Goal: Task Accomplishment & Management: Manage account settings

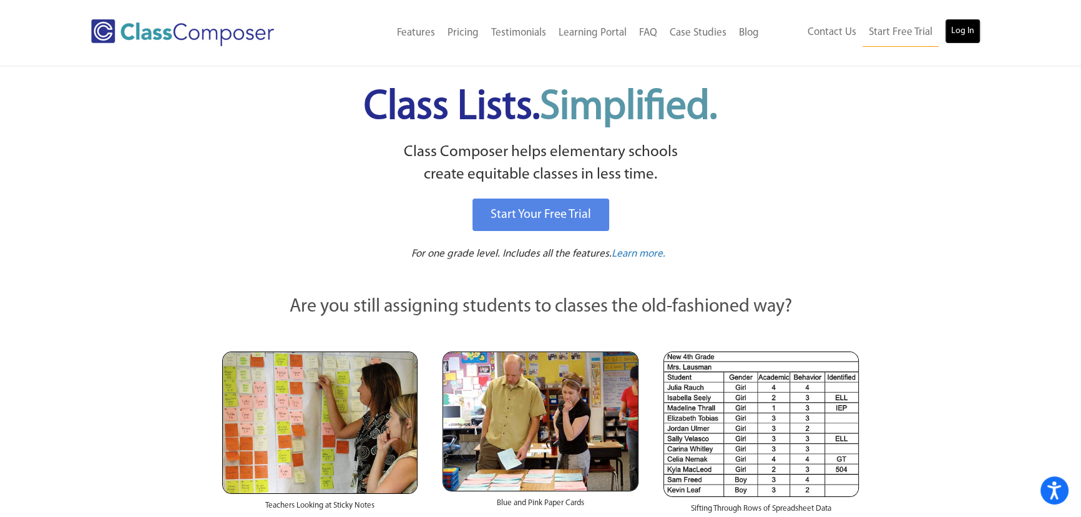
click at [950, 19] on link "Log In" at bounding box center [963, 31] width 36 height 25
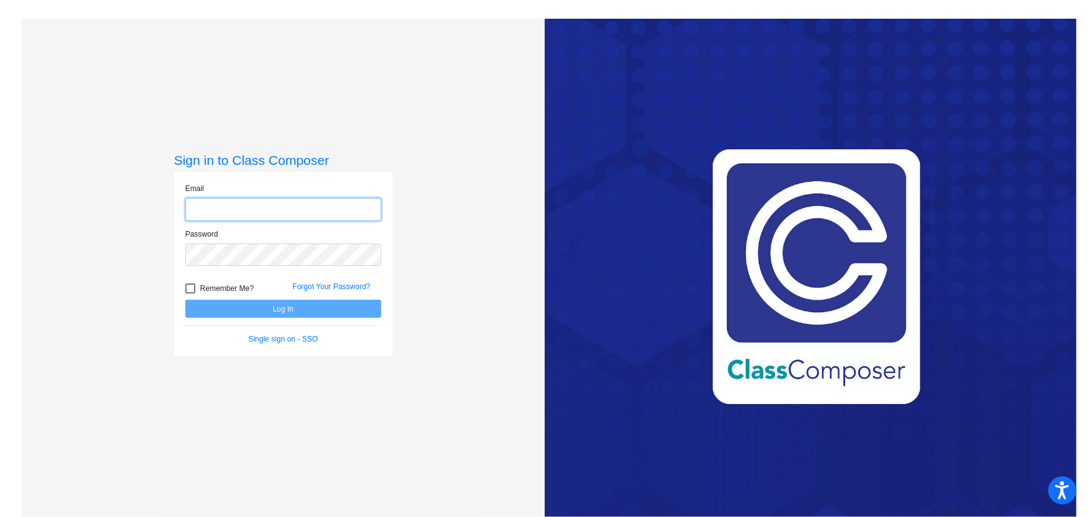
type input "bkline@mbgsd.org"
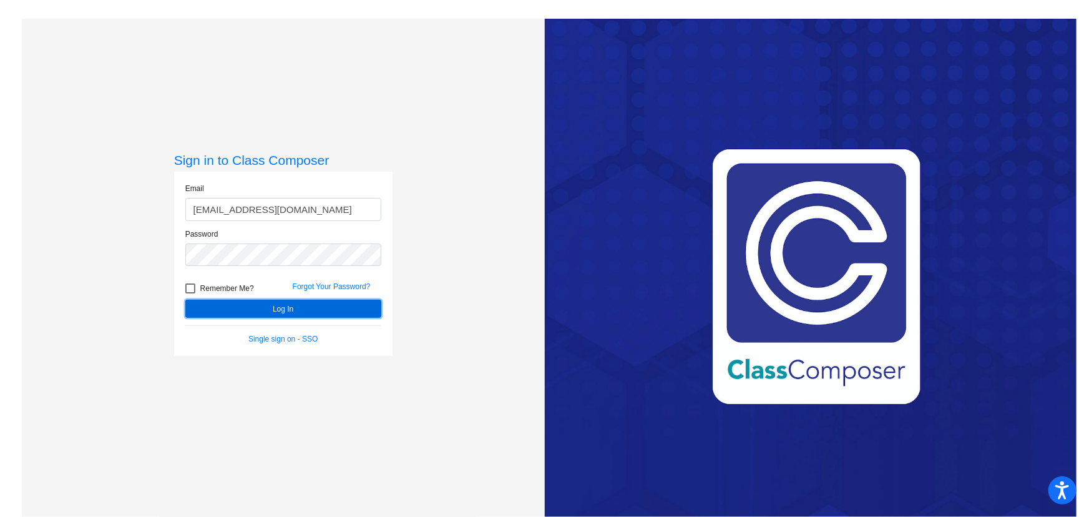
click at [271, 303] on button "Log In" at bounding box center [283, 309] width 196 height 18
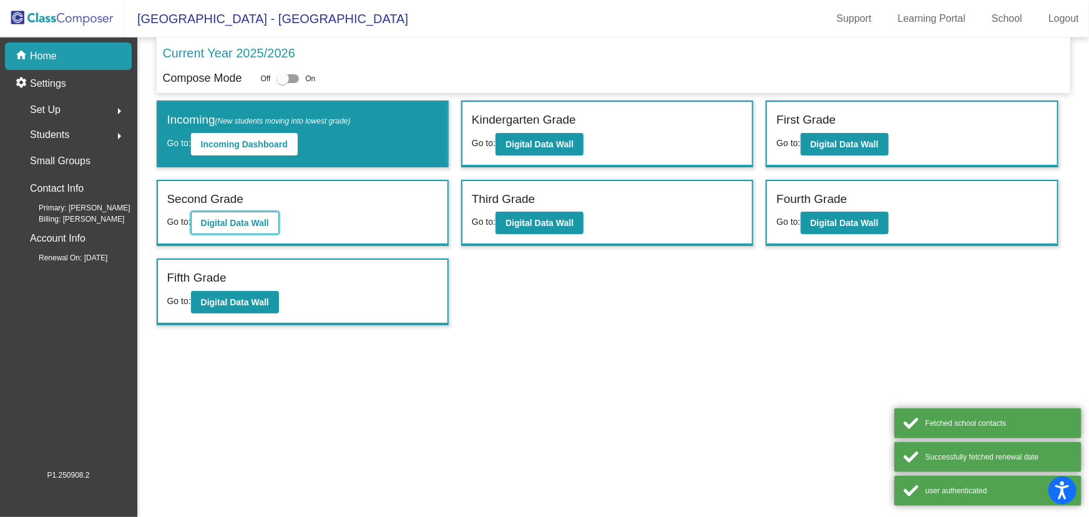
click at [243, 218] on b "Digital Data Wall" at bounding box center [235, 223] width 68 height 10
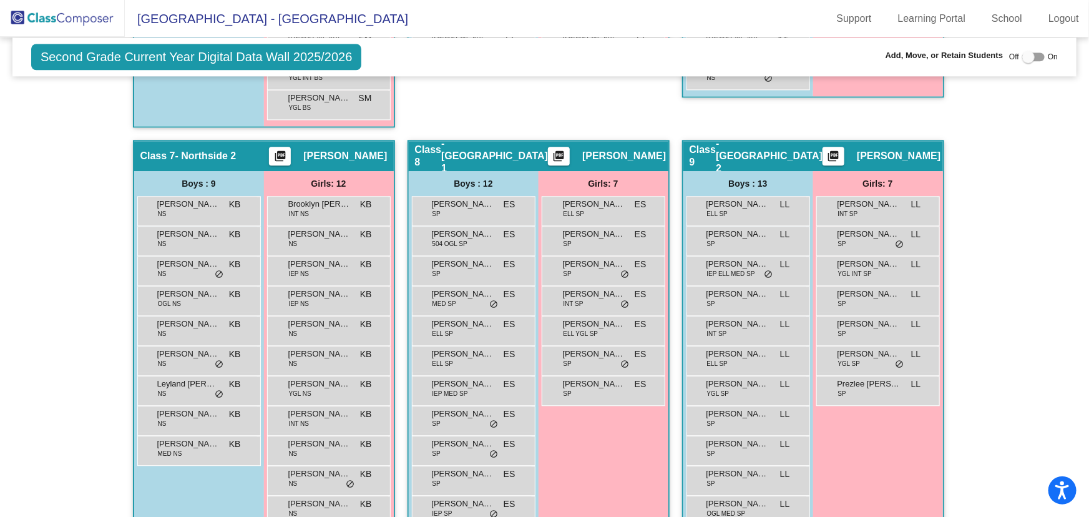
scroll to position [1588, 0]
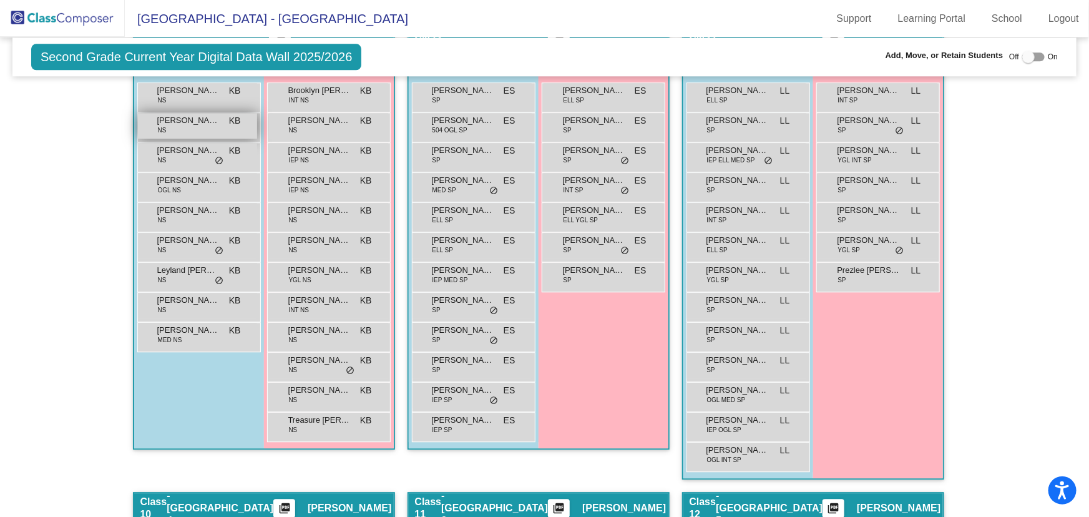
click at [182, 125] on div "Brayden Wagner NS KB lock do_not_disturb_alt" at bounding box center [197, 126] width 119 height 26
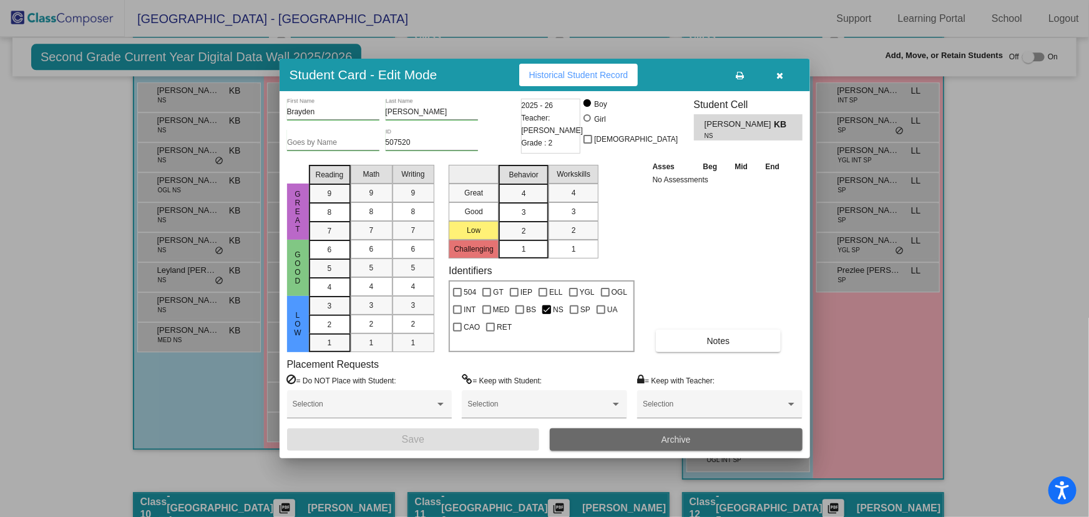
click at [609, 436] on button "Archive" at bounding box center [676, 439] width 253 height 22
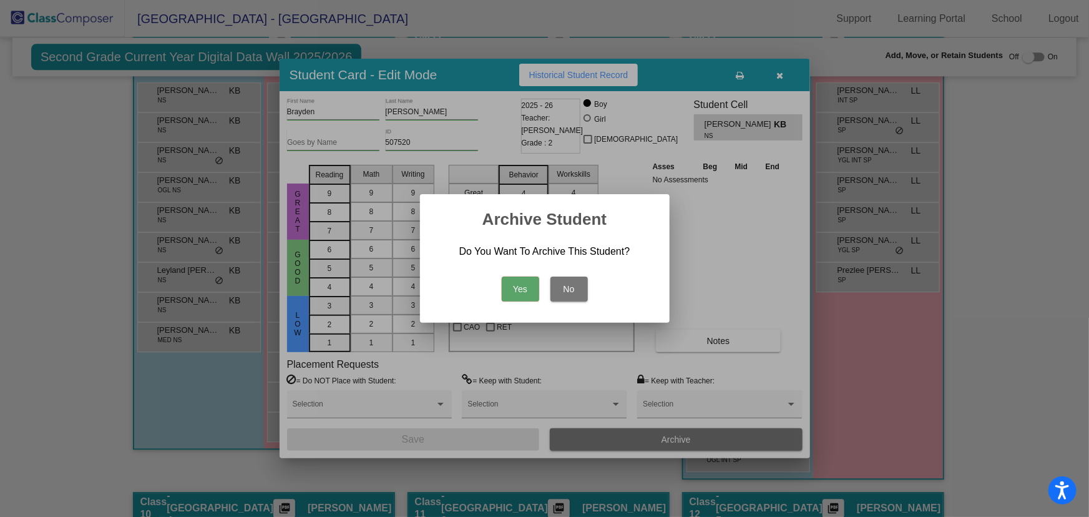
click at [518, 280] on button "Yes" at bounding box center [520, 288] width 37 height 25
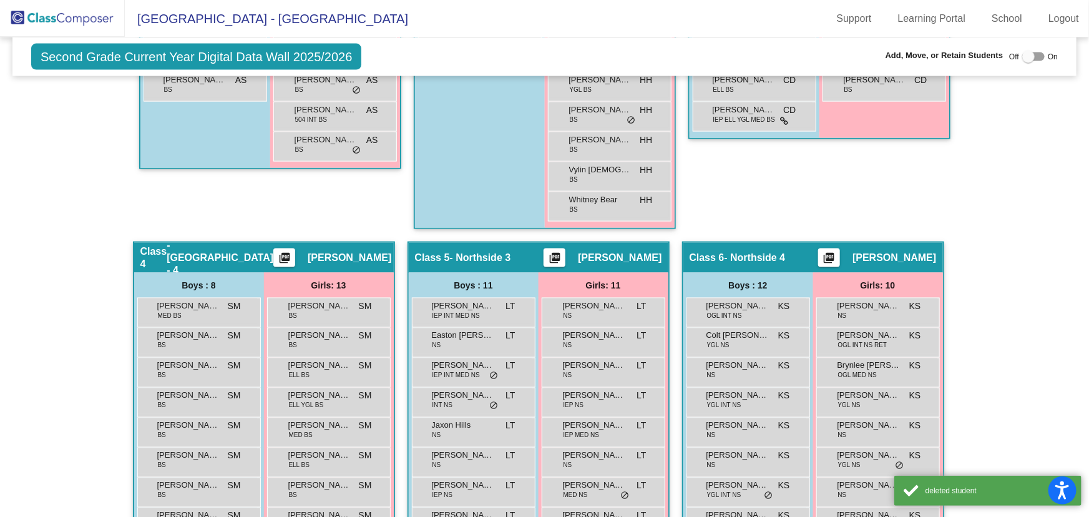
scroll to position [624, 0]
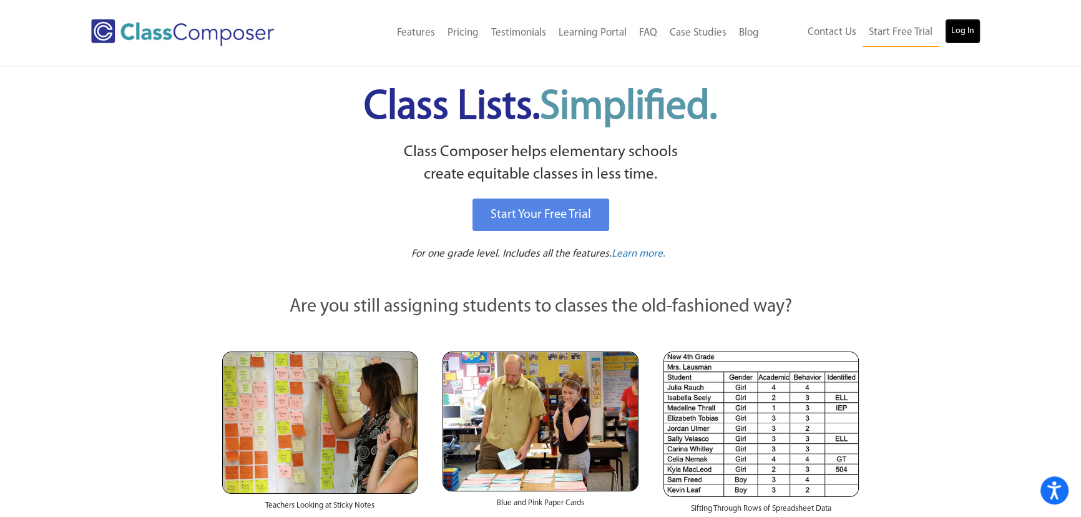
click at [957, 30] on link "Log In" at bounding box center [963, 31] width 36 height 25
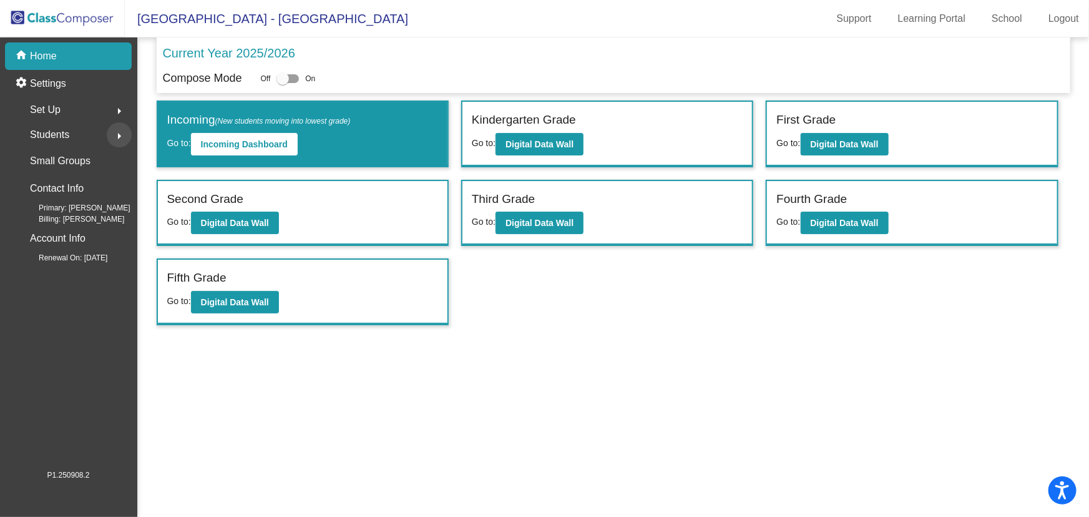
click at [118, 130] on mat-icon "arrow_right" at bounding box center [119, 136] width 15 height 15
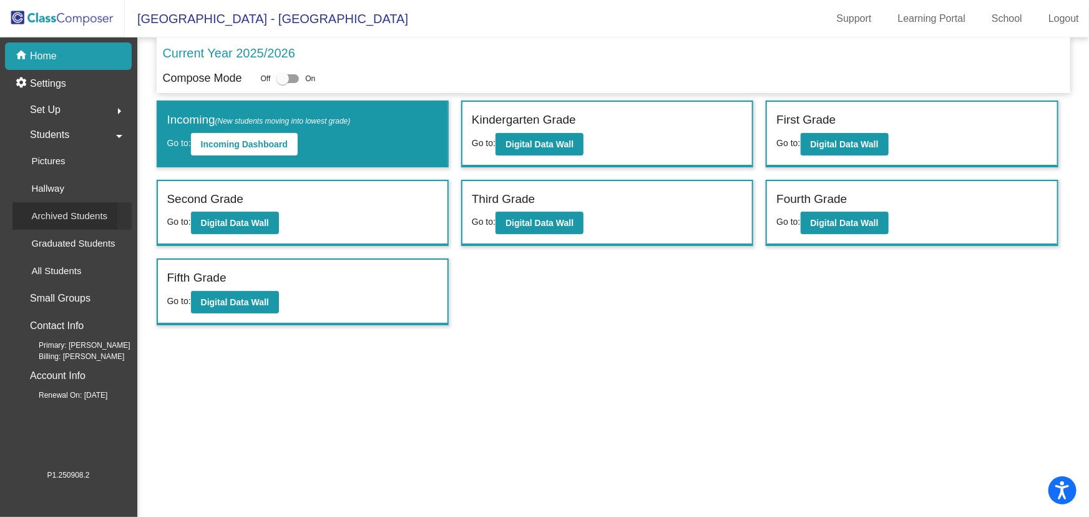
click at [88, 216] on p "Archived Students" at bounding box center [69, 215] width 76 height 15
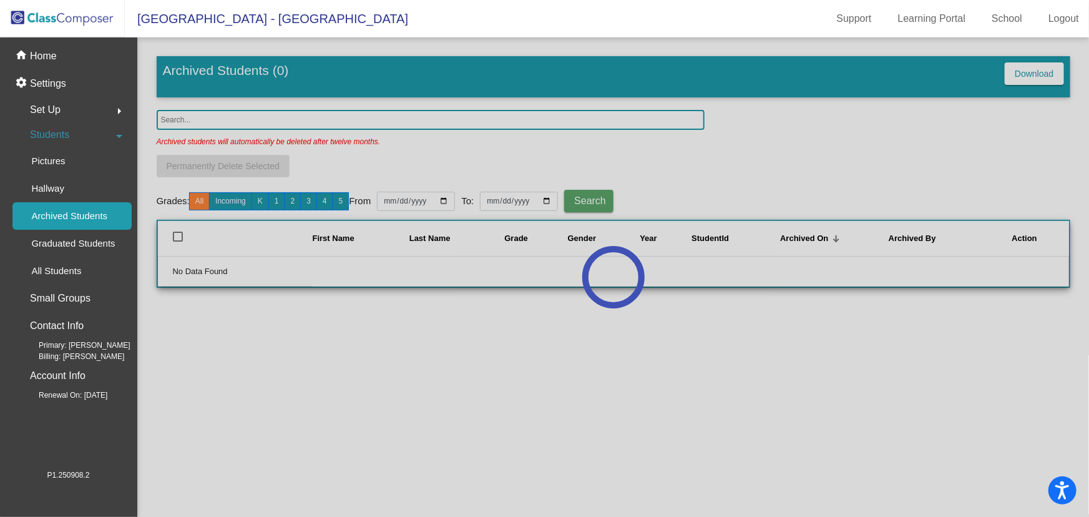
click at [313, 120] on div at bounding box center [613, 276] width 952 height 479
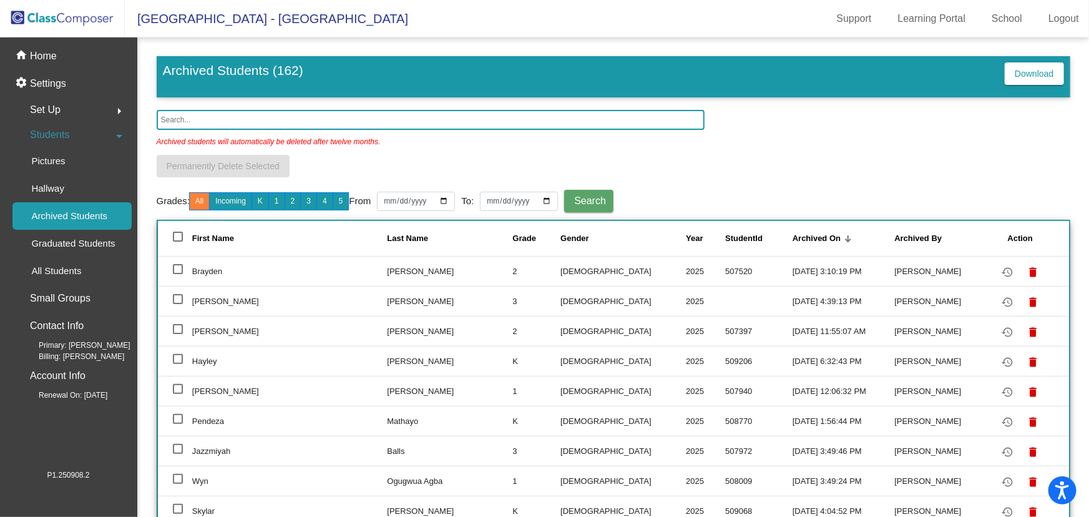
click at [315, 117] on input "text" at bounding box center [431, 120] width 548 height 20
click at [1000, 266] on mat-icon "restore" at bounding box center [1007, 272] width 15 height 15
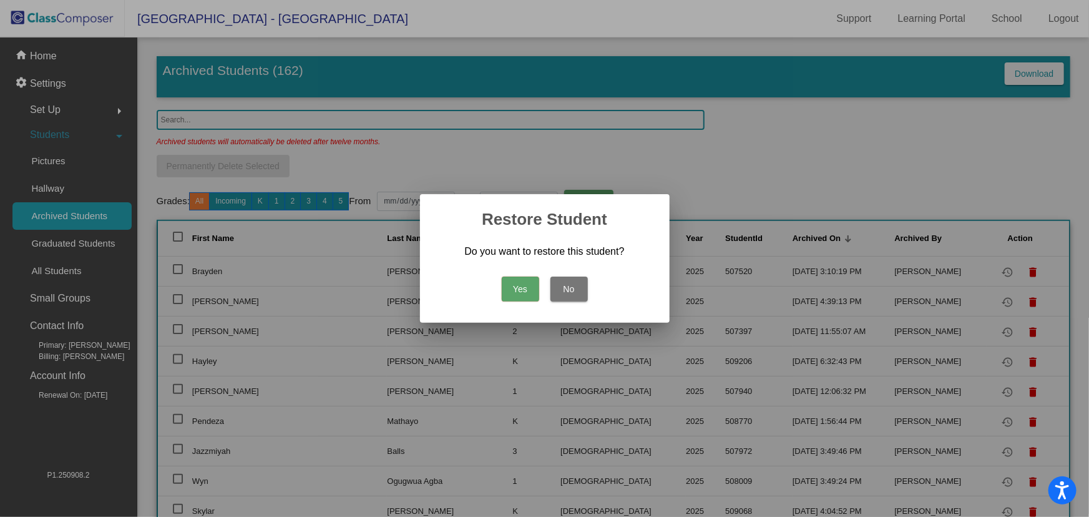
click at [513, 288] on button "Yes" at bounding box center [520, 288] width 37 height 25
